Goal: Task Accomplishment & Management: Manage account settings

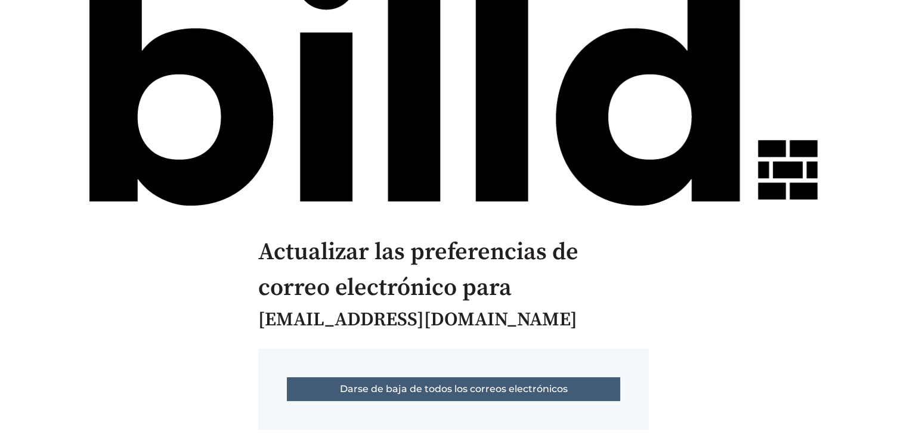
scroll to position [122, 0]
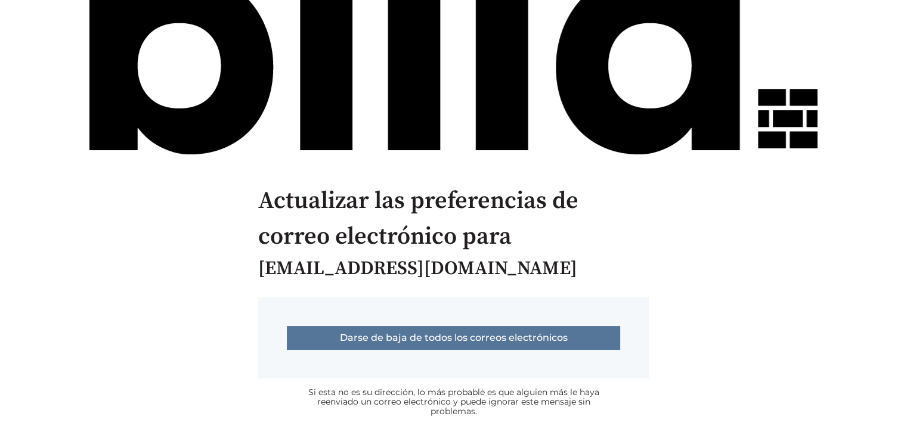
click at [442, 333] on input "Darse de baja de todos los correos electrónicos" at bounding box center [453, 338] width 333 height 24
